Goal: Navigation & Orientation: Understand site structure

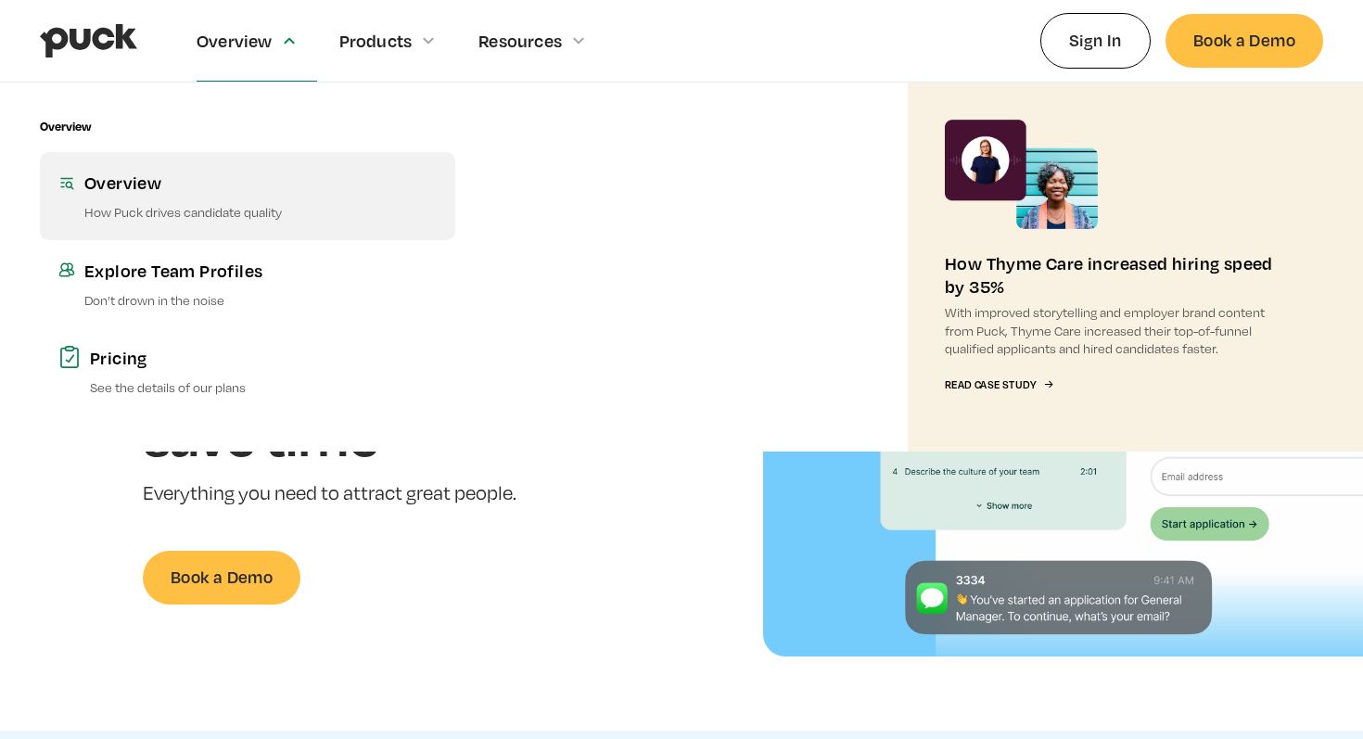
click at [208, 216] on p "How Puck drives candidate quality" at bounding box center [260, 212] width 352 height 18
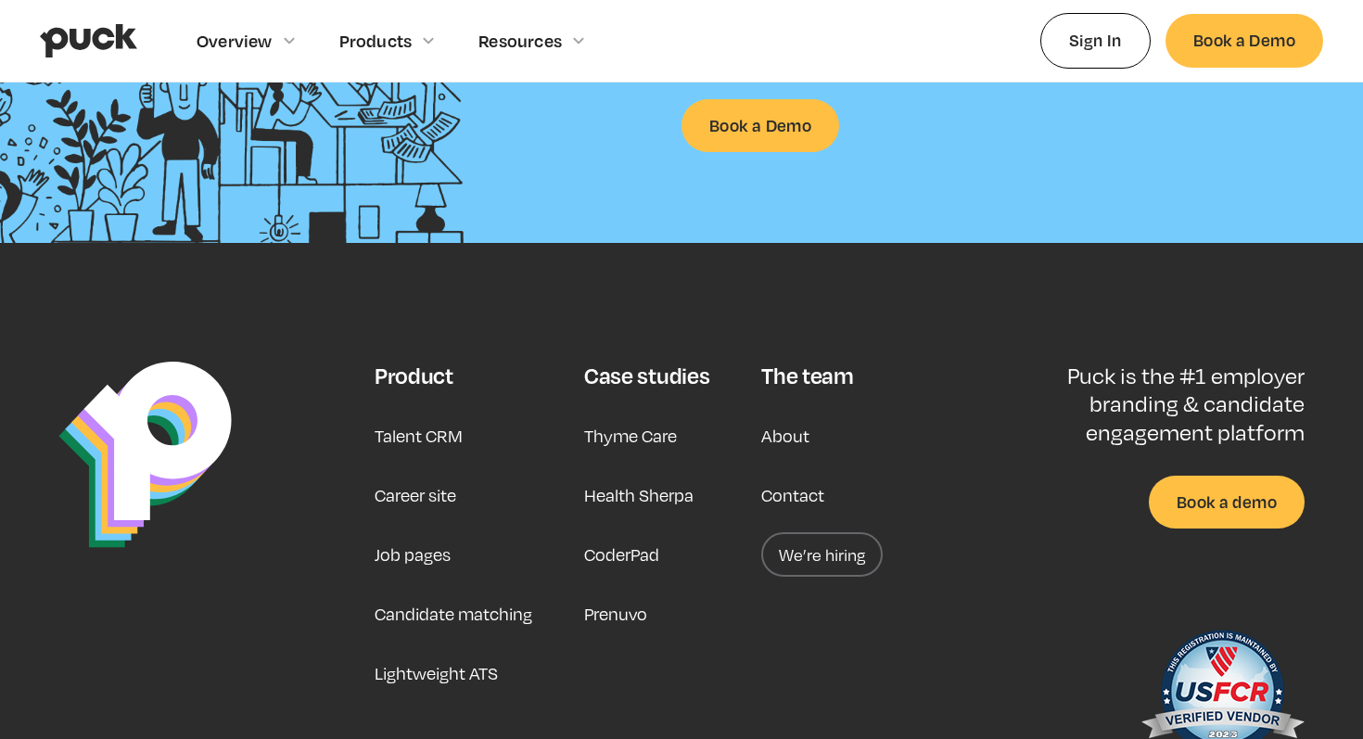
scroll to position [2967, 0]
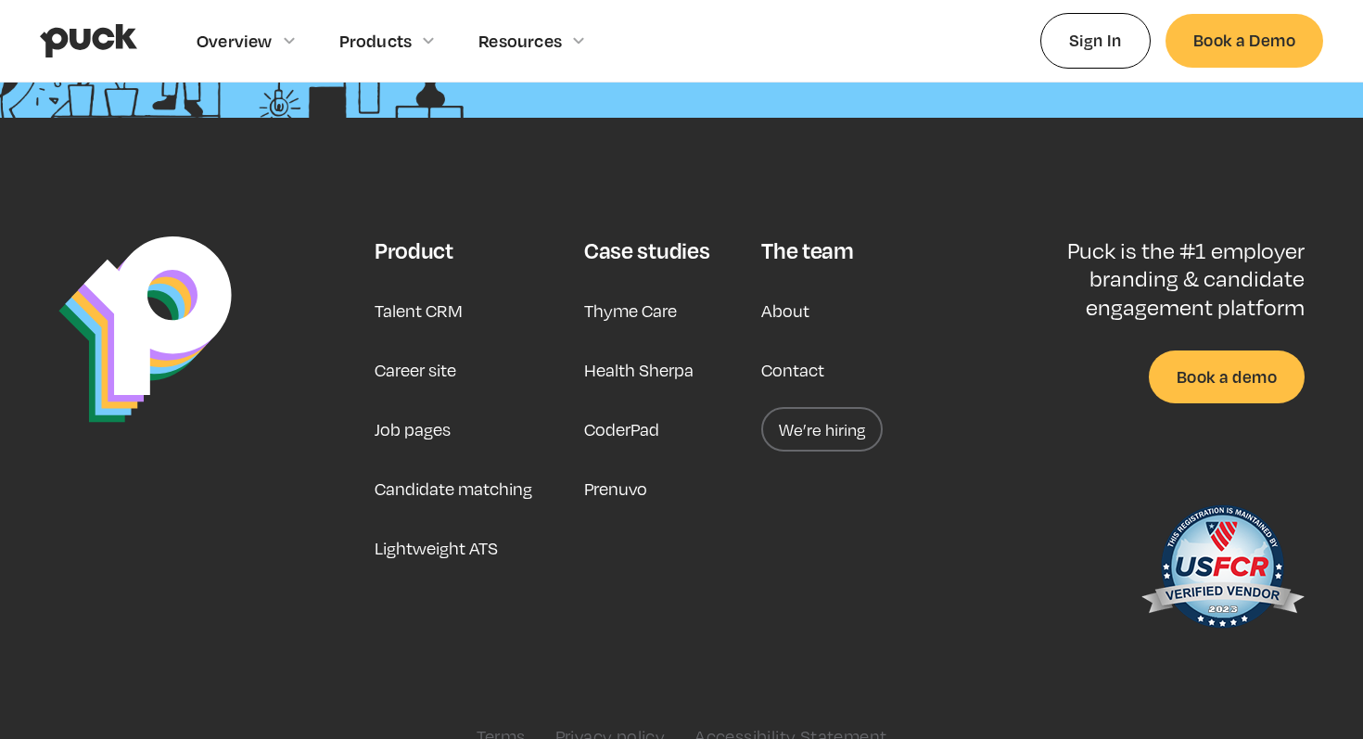
click at [506, 467] on link "Candidate matching" at bounding box center [454, 489] width 158 height 45
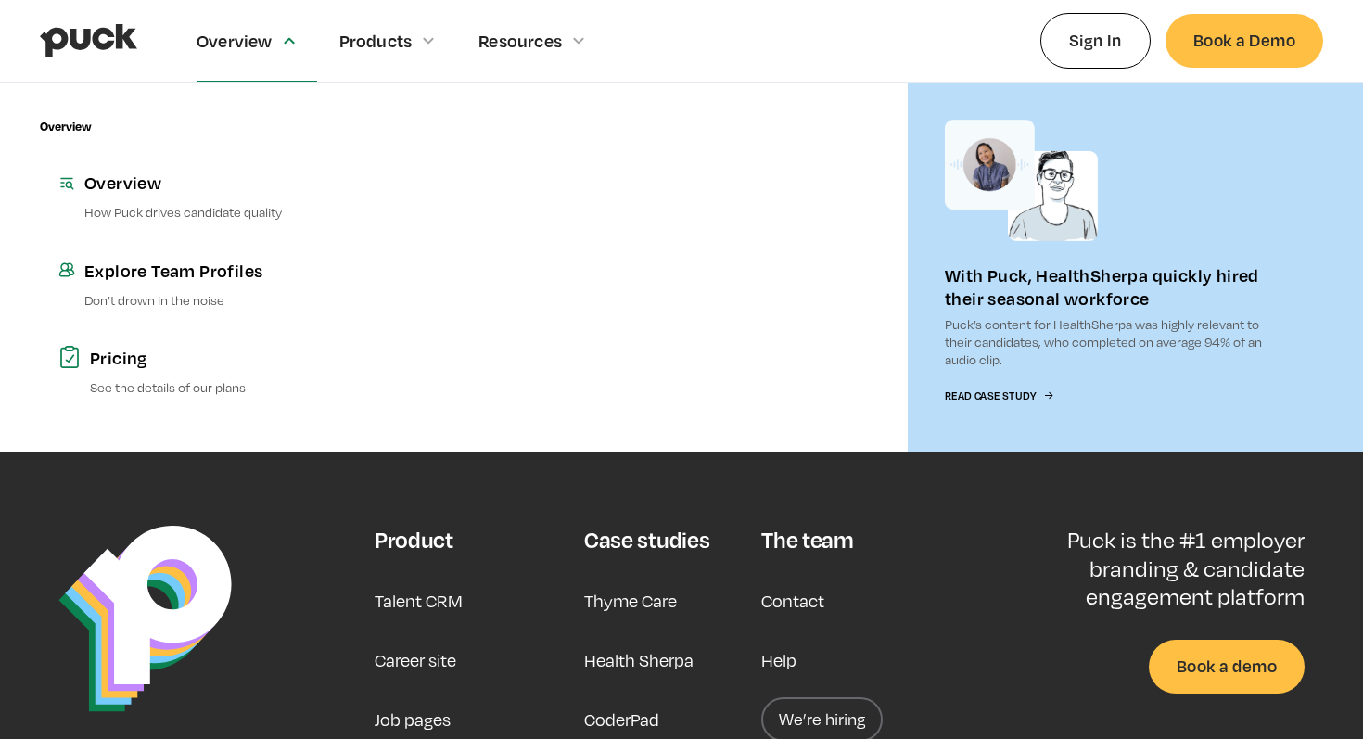
scroll to position [5084, 0]
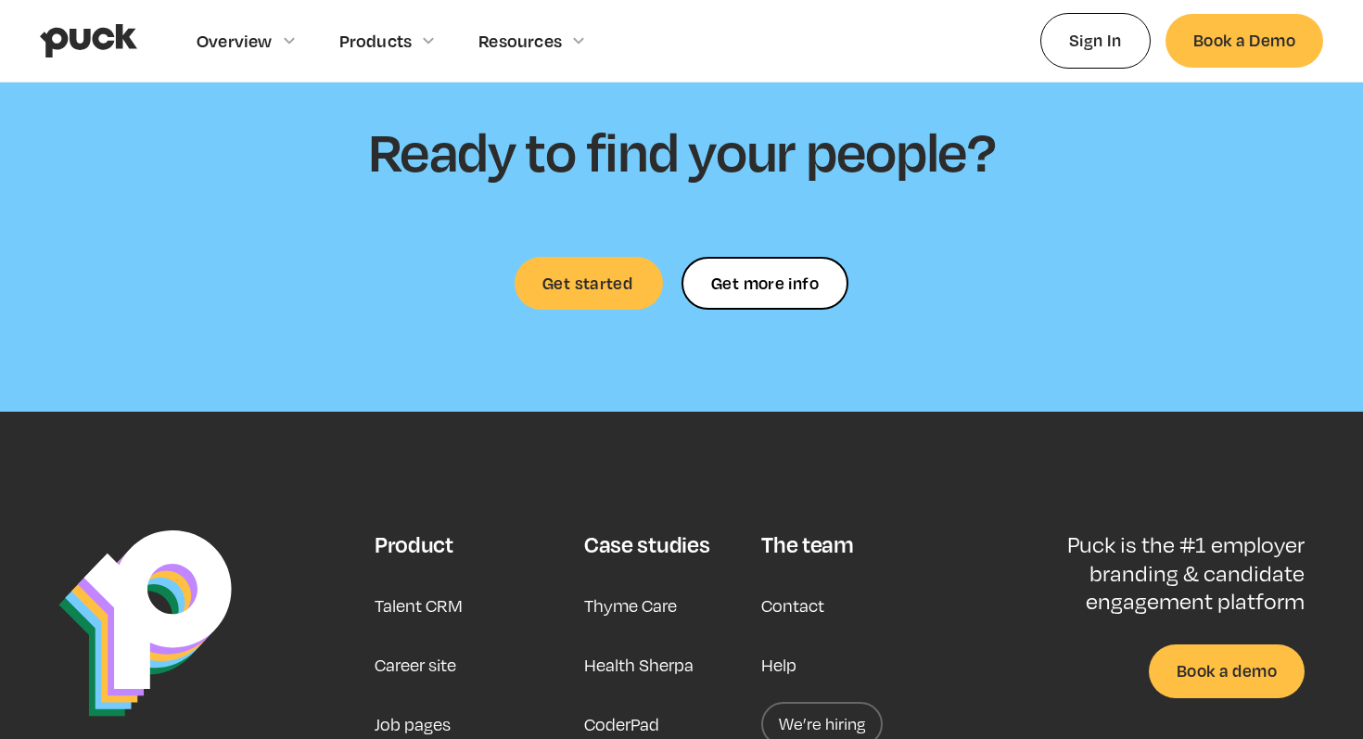
click at [800, 583] on link "Contact" at bounding box center [792, 605] width 63 height 45
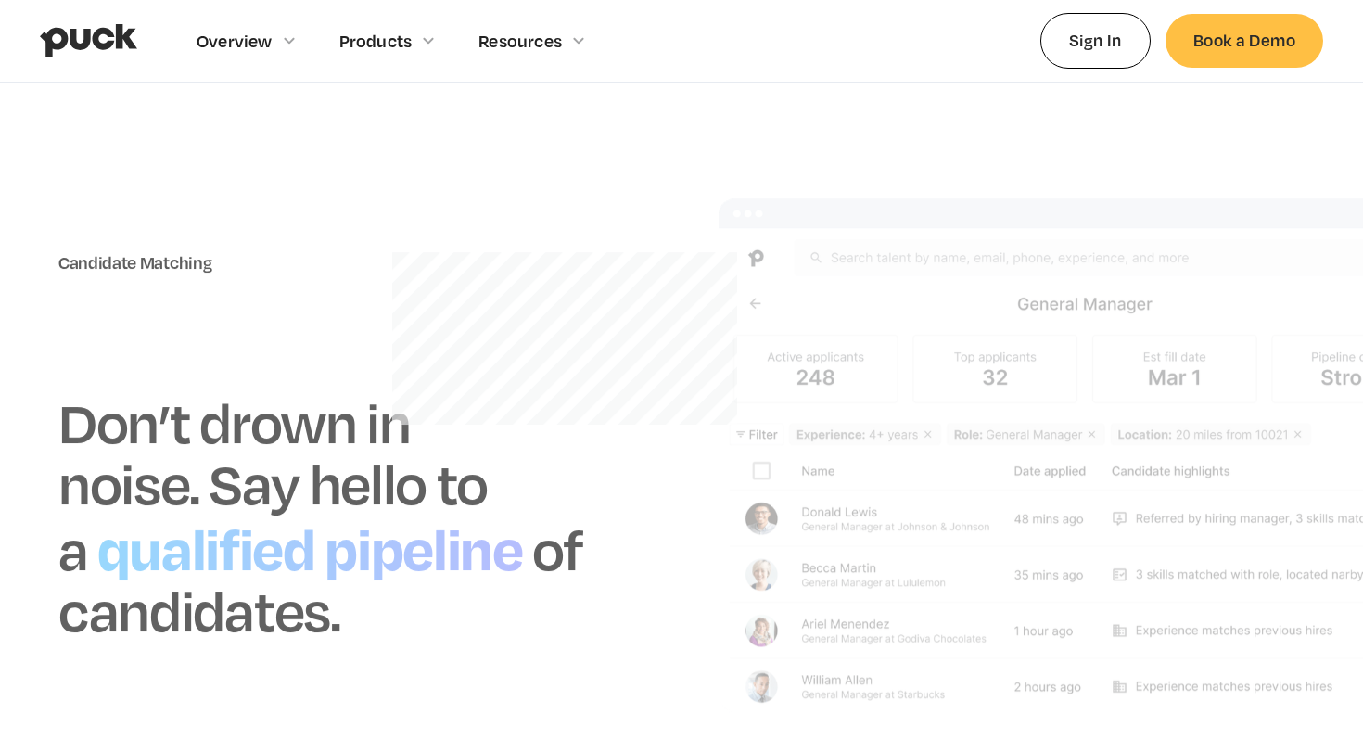
scroll to position [4895, 0]
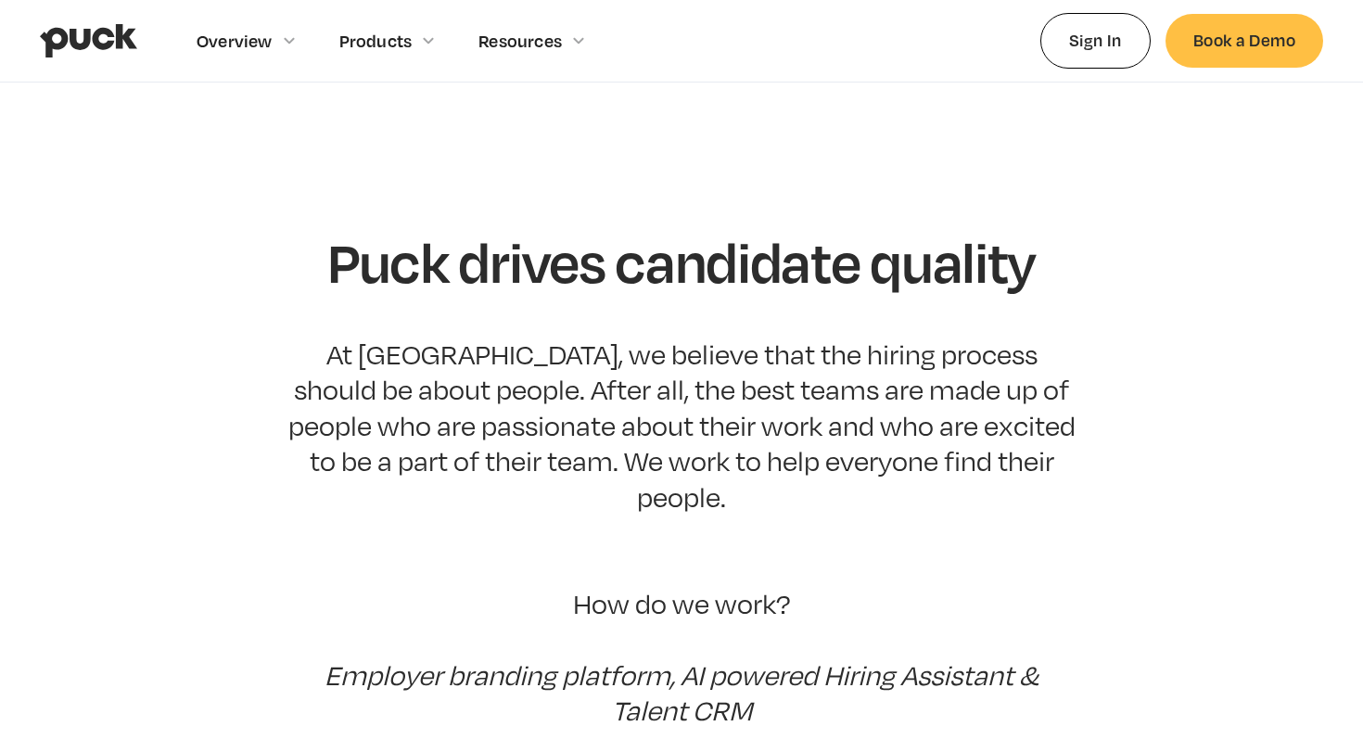
scroll to position [2785, 0]
